Goal: Navigation & Orientation: Find specific page/section

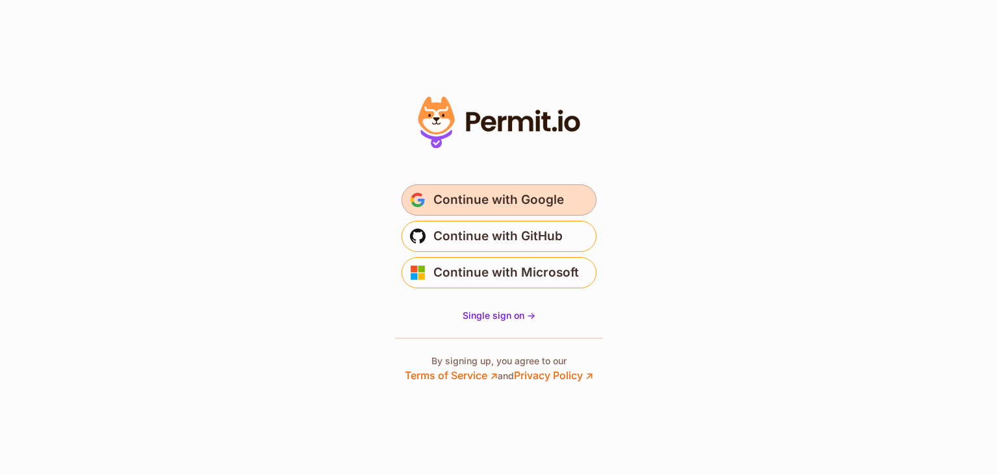
click at [575, 186] on button "Continue with Google" at bounding box center [498, 199] width 195 height 31
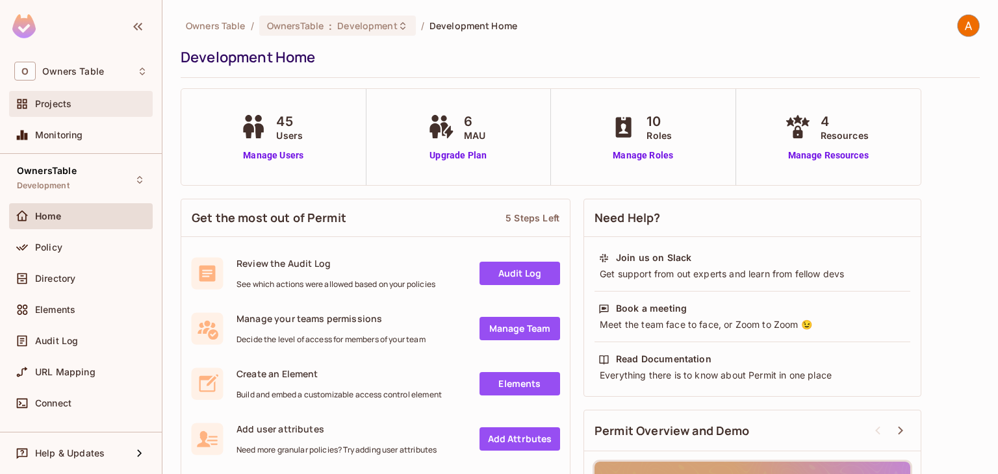
click at [101, 101] on div "Projects" at bounding box center [91, 104] width 112 height 10
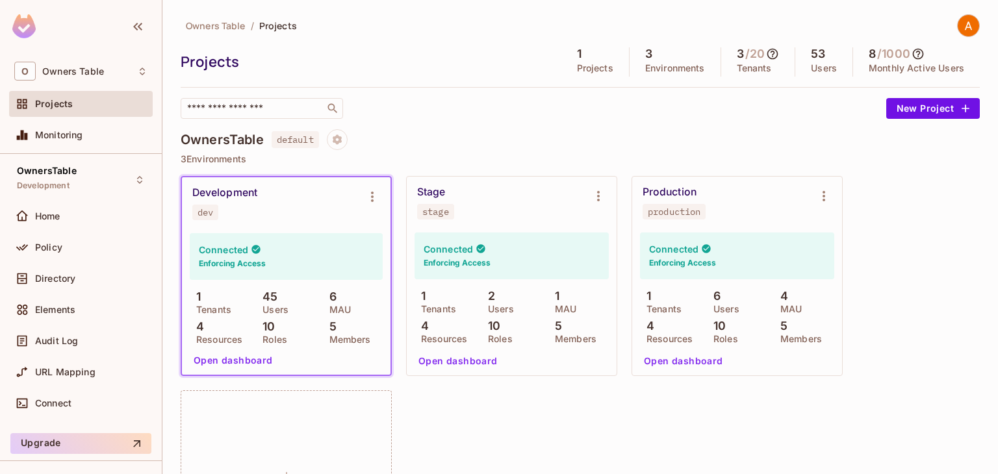
scroll to position [65, 0]
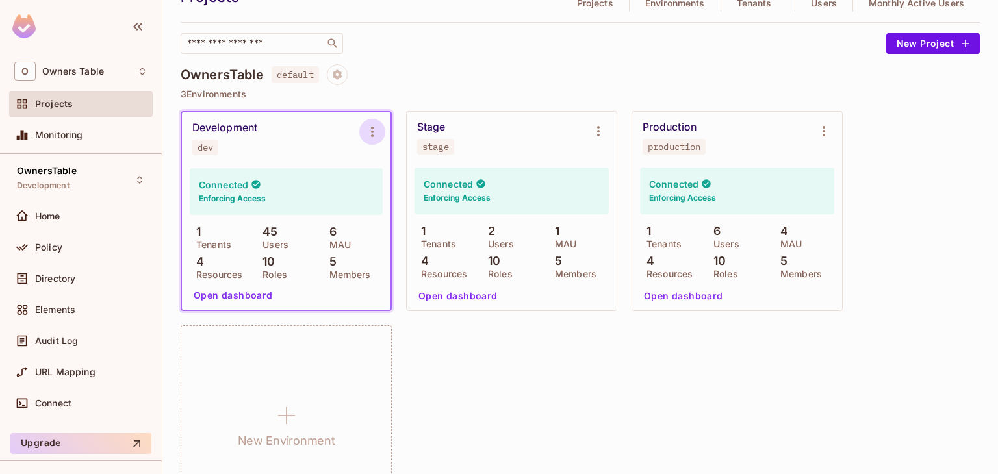
click at [361, 131] on button "Environment settings" at bounding box center [372, 132] width 26 height 26
click at [361, 132] on div at bounding box center [499, 237] width 998 height 474
click at [364, 132] on button "Environment settings" at bounding box center [372, 132] width 26 height 26
click at [377, 133] on icon "Environment settings" at bounding box center [372, 132] width 16 height 16
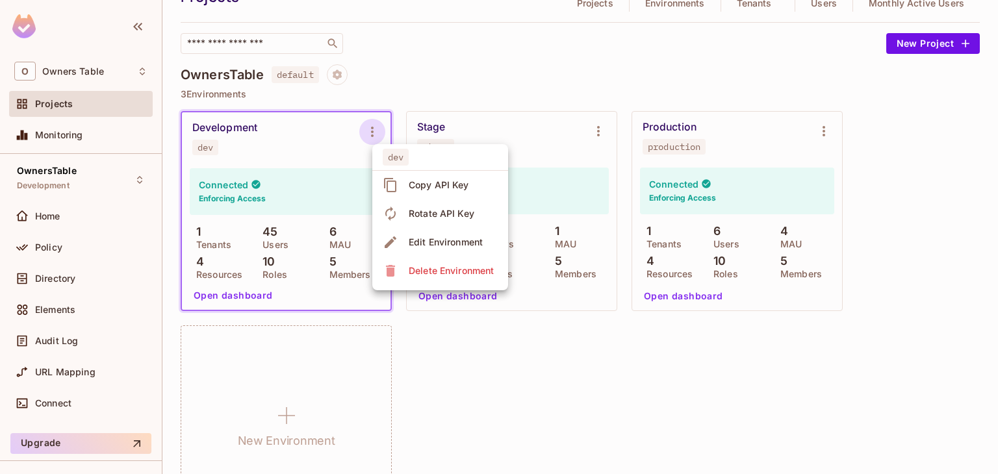
click at [232, 123] on div at bounding box center [499, 237] width 998 height 474
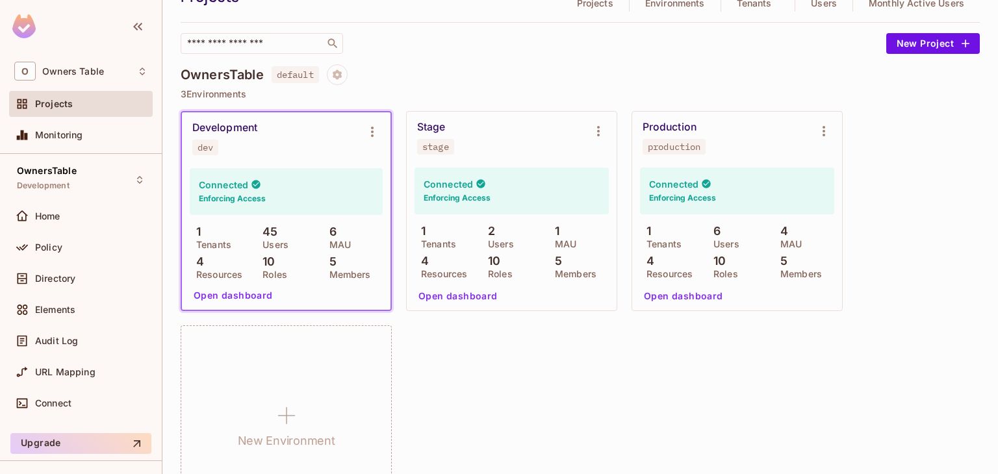
click at [232, 123] on div "dev Copy API Key Rotate API Key Edit Environment Delete Environment" at bounding box center [499, 237] width 998 height 474
click at [241, 294] on button "Open dashboard" at bounding box center [233, 295] width 90 height 21
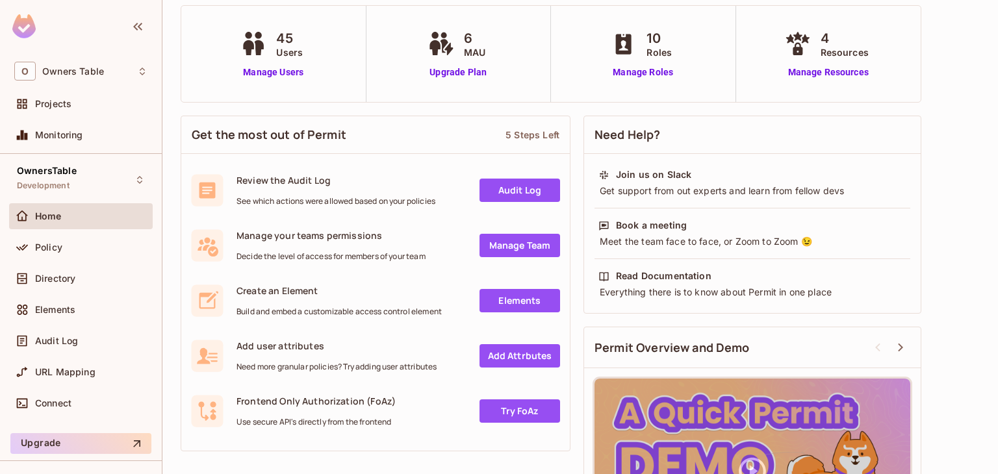
scroll to position [194, 0]
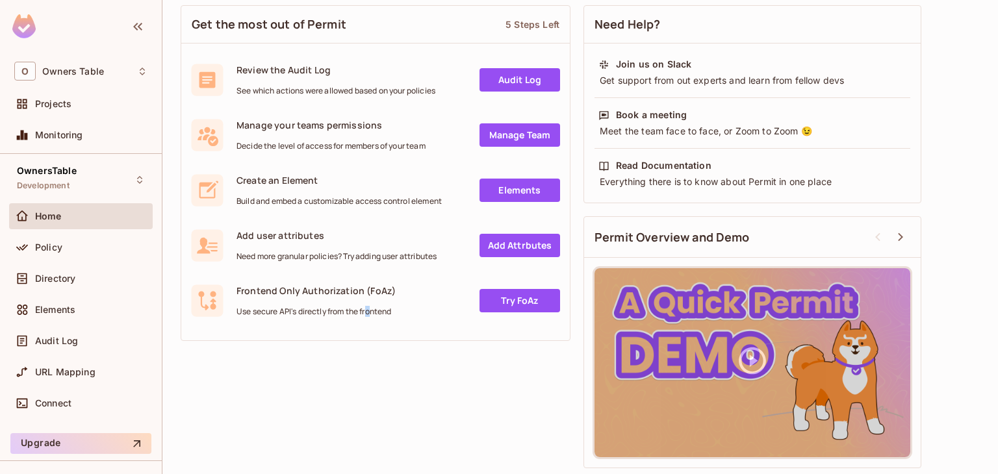
click at [371, 441] on div "Get the most out of Permit 5 Steps Left Review the Audit Log See which actions …" at bounding box center [580, 237] width 799 height 476
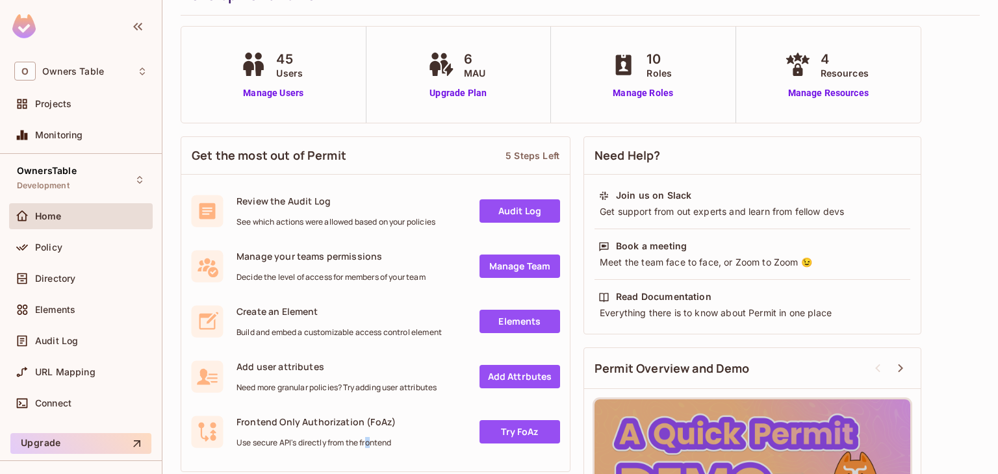
scroll to position [0, 0]
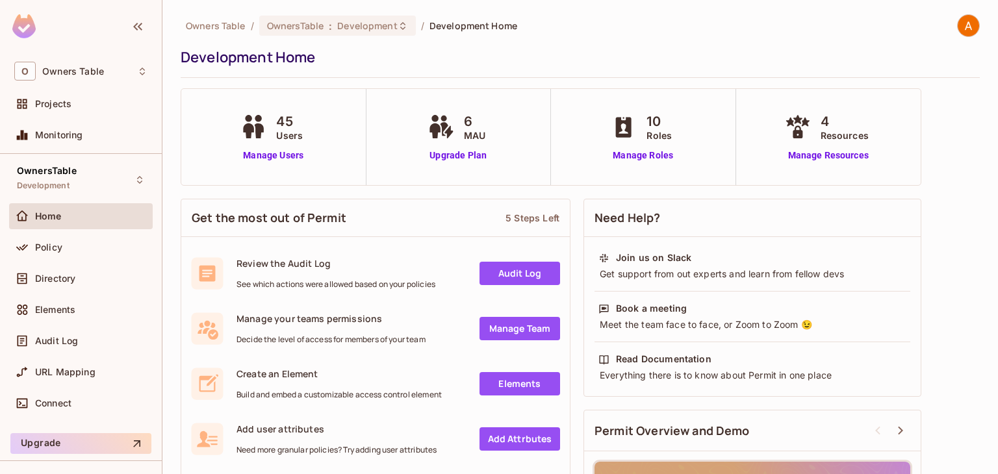
click at [497, 27] on span "Development Home" at bounding box center [473, 25] width 88 height 12
click at [275, 57] on div "Development Home" at bounding box center [577, 56] width 792 height 19
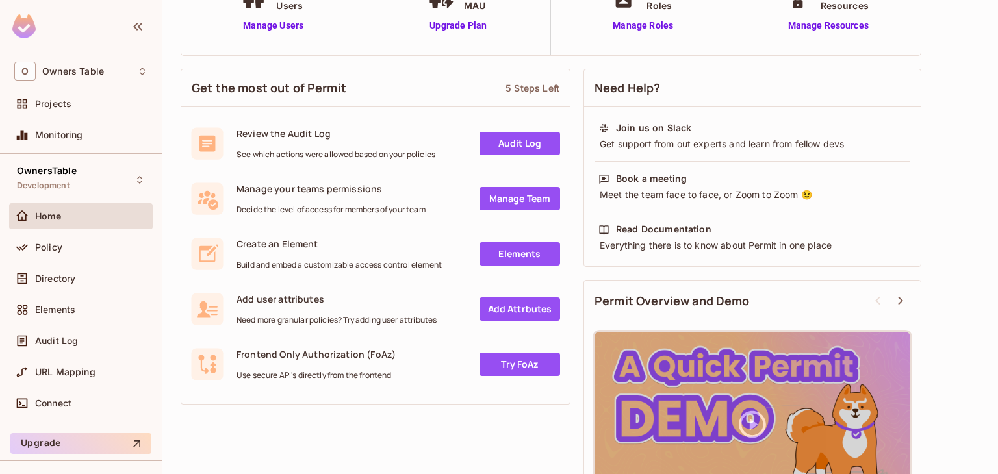
scroll to position [194, 0]
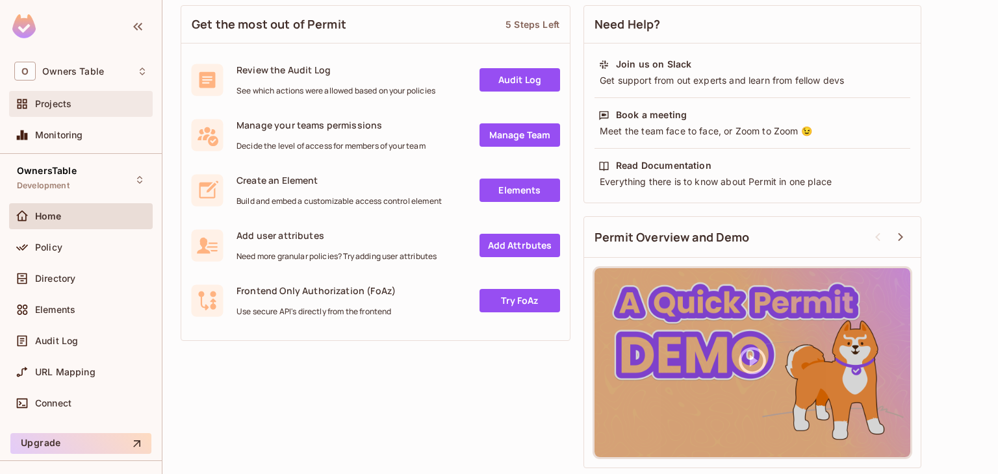
click at [84, 107] on div "Projects" at bounding box center [91, 104] width 112 height 10
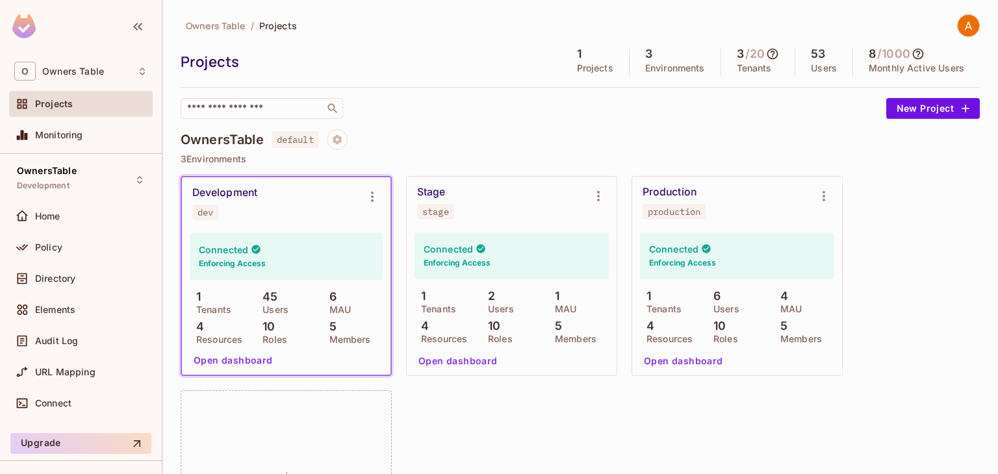
drag, startPoint x: 228, startPoint y: 359, endPoint x: 224, endPoint y: 374, distance: 15.4
click at [224, 374] on div "Connected Enforcing Access 1 Tenants 45 Users 6 MAU 4 Resources 10 Roles 5 Memb…" at bounding box center [286, 302] width 209 height 146
click at [381, 205] on button "Environment settings" at bounding box center [372, 197] width 26 height 26
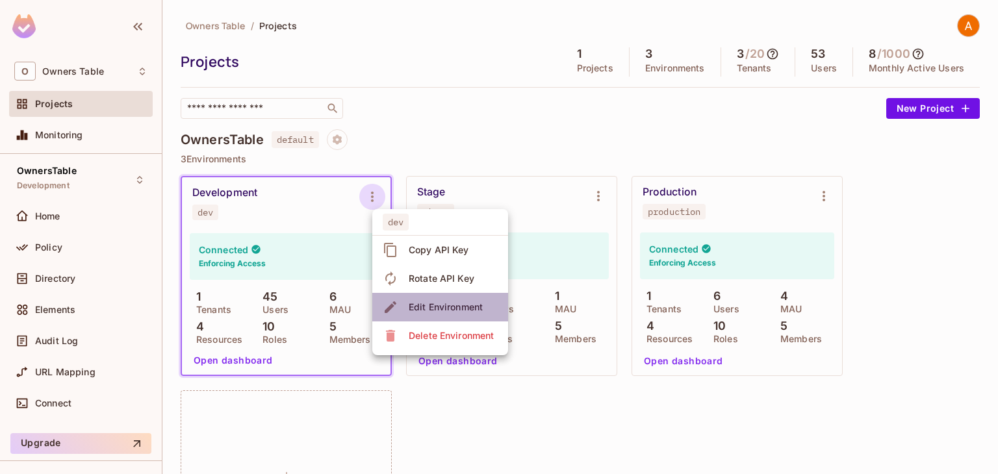
click at [460, 315] on span "Edit Environment" at bounding box center [446, 307] width 82 height 21
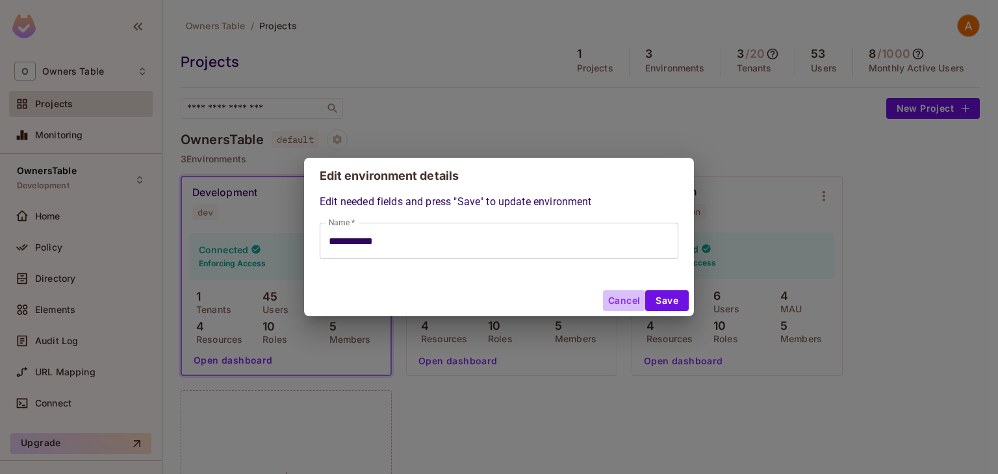
click at [618, 296] on button "Cancel" at bounding box center [624, 300] width 42 height 21
type input "**********"
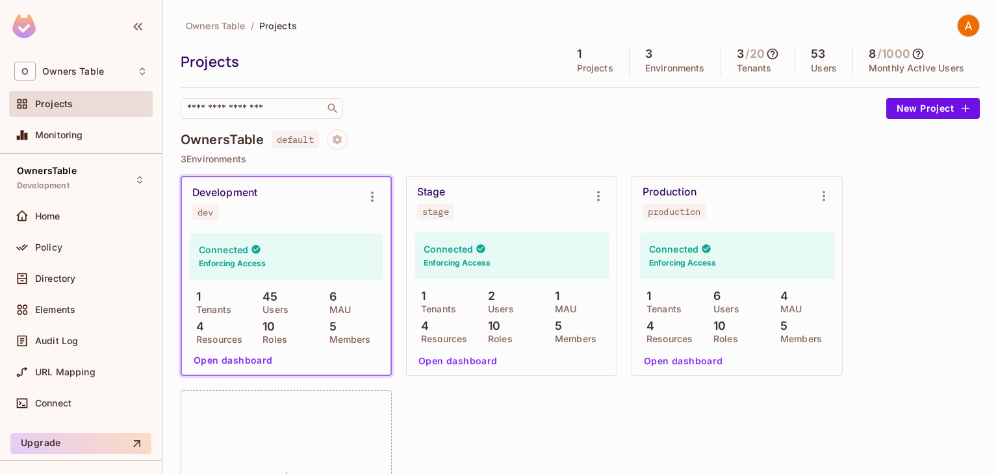
click at [273, 216] on div "Development dev" at bounding box center [275, 203] width 167 height 34
click at [375, 205] on button "Environment settings" at bounding box center [372, 197] width 26 height 26
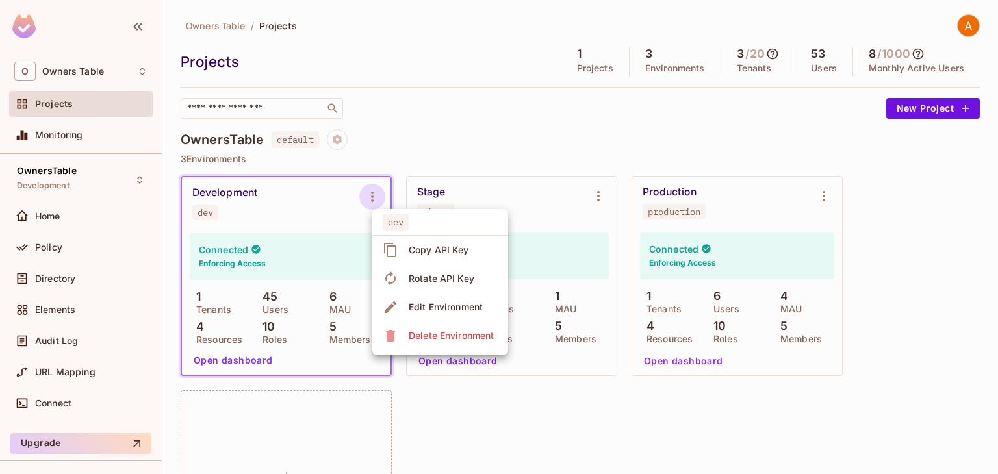
click at [336, 142] on div at bounding box center [499, 237] width 998 height 474
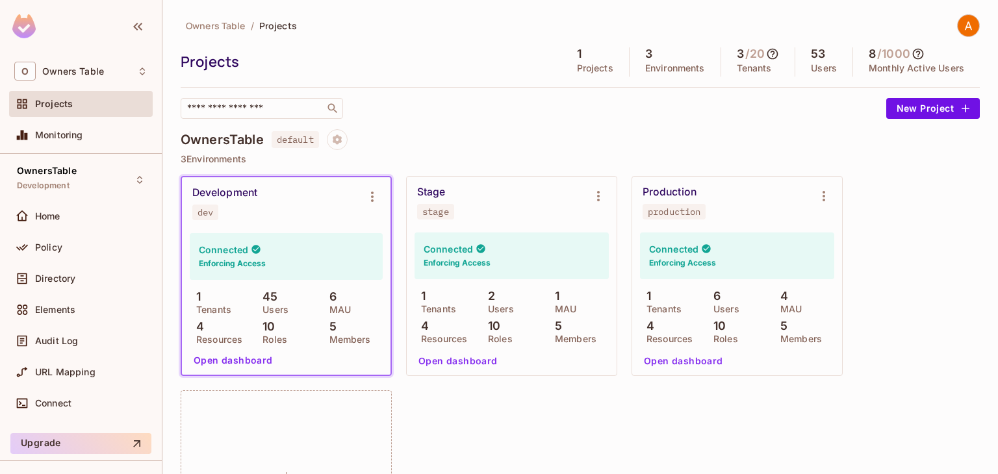
click at [336, 142] on icon "Project settings" at bounding box center [337, 140] width 12 height 12
click at [336, 142] on div at bounding box center [499, 237] width 998 height 474
click at [336, 142] on icon "Project settings" at bounding box center [337, 140] width 12 height 12
click at [68, 213] on div at bounding box center [499, 237] width 998 height 474
click at [68, 213] on div "Home" at bounding box center [91, 216] width 112 height 10
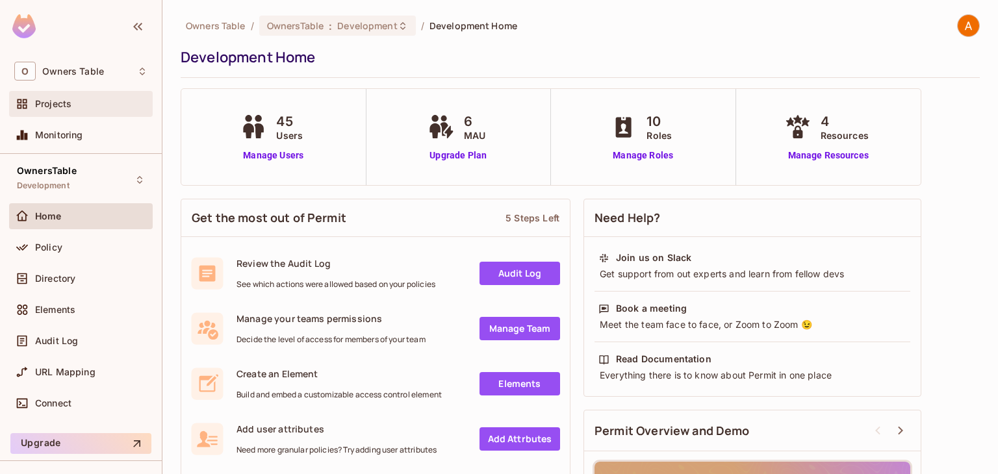
click at [61, 101] on span "Projects" at bounding box center [53, 104] width 36 height 10
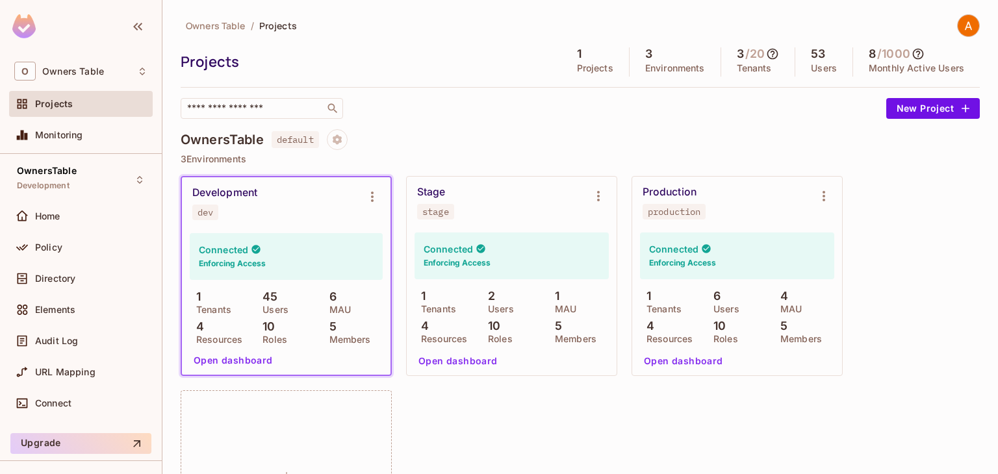
click at [250, 364] on button "Open dashboard" at bounding box center [233, 360] width 90 height 21
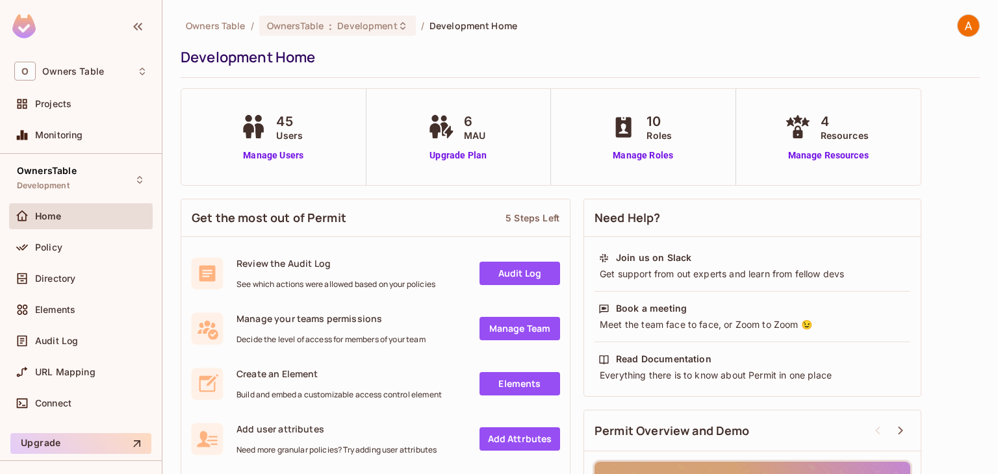
click at [288, 60] on div "Development Home" at bounding box center [577, 56] width 792 height 19
click at [560, 29] on div "Owners Table / OwnersTable : Development / Development Home" at bounding box center [580, 25] width 799 height 23
